Goal: Information Seeking & Learning: Compare options

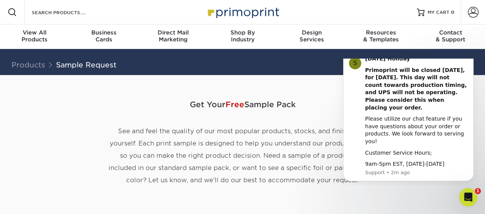
click at [438, 199] on div "Get Your Free Sample Pack See and feel the quality of our most popular products…" at bounding box center [242, 181] width 449 height 212
click at [332, 89] on html "S [DATE] Holiday Primoprint will be closed [DATE], for [DATE]. This day will no…" at bounding box center [408, 122] width 153 height 127
click at [417, 51] on div "Products Sample Request Instagram Facebook Twitter" at bounding box center [243, 62] width 474 height 26
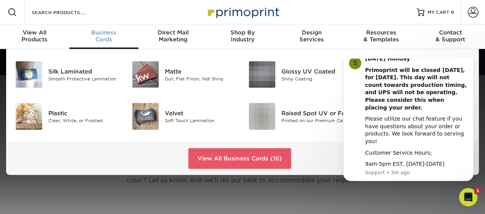
click at [109, 31] on span "Business" at bounding box center [103, 32] width 69 height 7
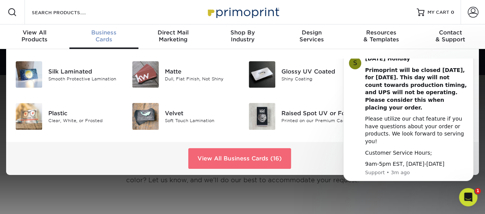
click at [234, 160] on link "View All Business Cards (16)" at bounding box center [239, 158] width 103 height 21
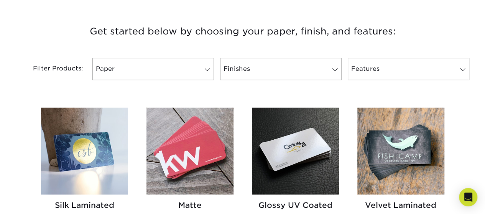
drag, startPoint x: 490, startPoint y: 23, endPoint x: 490, endPoint y: 54, distance: 31.5
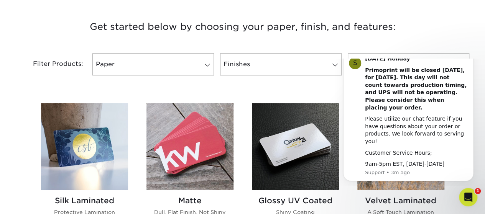
scroll to position [283, 0]
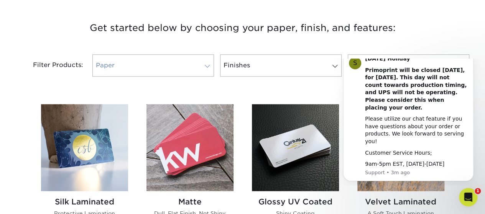
click at [188, 63] on link "Paper" at bounding box center [153, 65] width 122 height 22
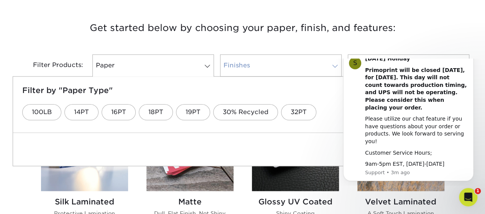
click at [280, 70] on link "Finishes" at bounding box center [281, 65] width 122 height 22
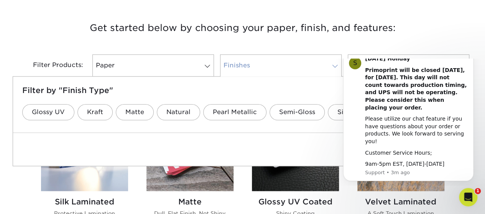
click at [280, 70] on link "Finishes" at bounding box center [281, 65] width 122 height 22
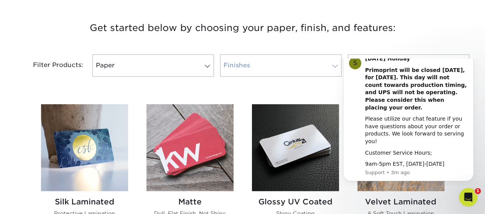
click at [285, 63] on link "Finishes" at bounding box center [281, 65] width 122 height 22
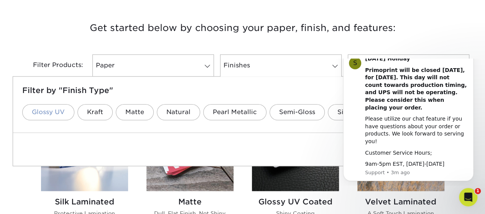
click at [52, 110] on link "Glossy UV" at bounding box center [48, 112] width 52 height 16
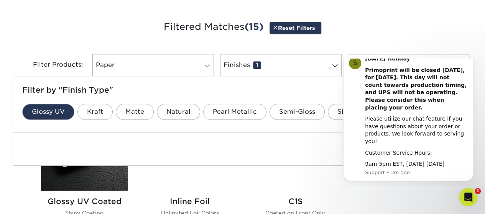
scroll to position [288, 0]
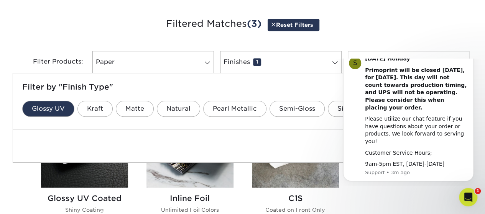
click at [431, 24] on h3 "Filtered Matches (3) Reset Filters" at bounding box center [242, 24] width 449 height 35
